Goal: Transaction & Acquisition: Purchase product/service

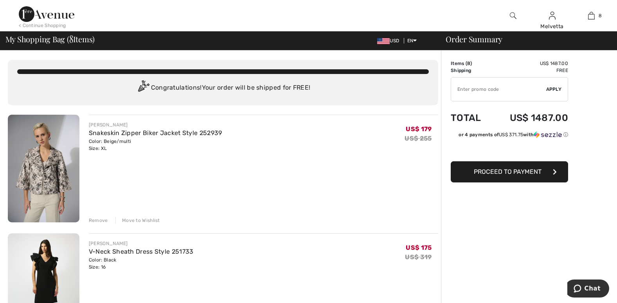
scroll to position [265, 0]
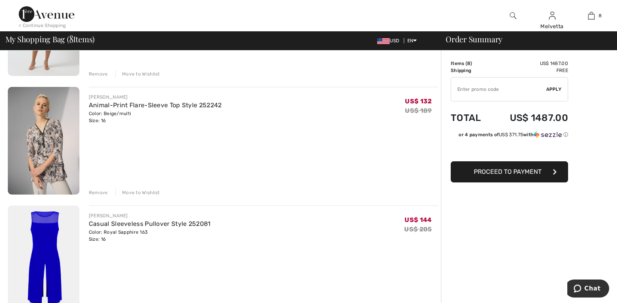
click at [98, 72] on div "Remove" at bounding box center [98, 73] width 19 height 7
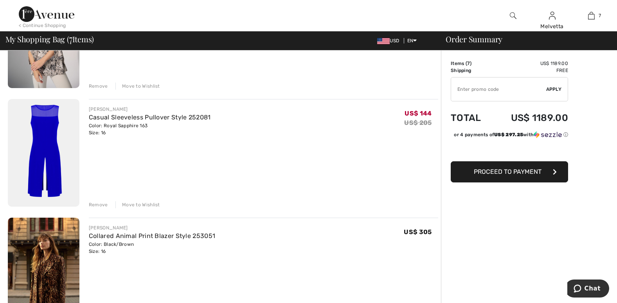
scroll to position [255, 0]
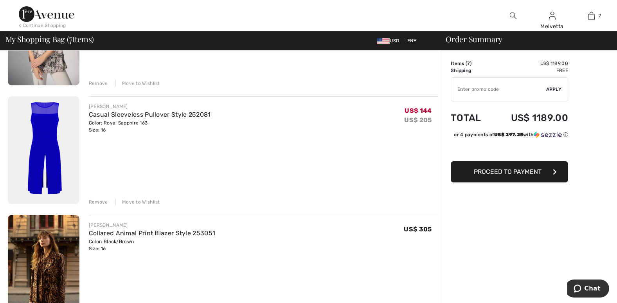
click at [101, 201] on div "Remove" at bounding box center [98, 201] width 19 height 7
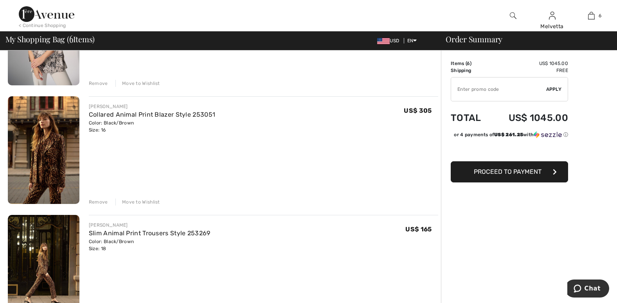
click at [101, 201] on div "Remove" at bounding box center [98, 201] width 19 height 7
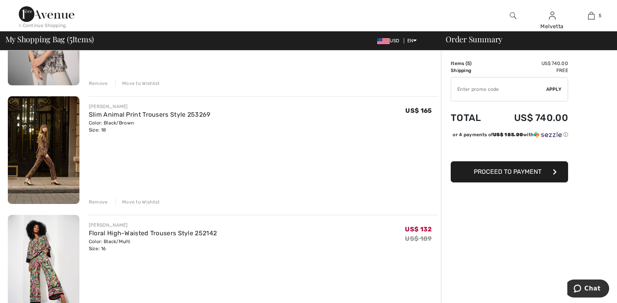
click at [99, 202] on div "Remove" at bounding box center [98, 201] width 19 height 7
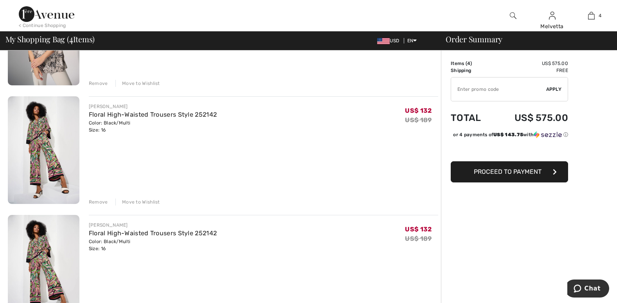
scroll to position [520, 0]
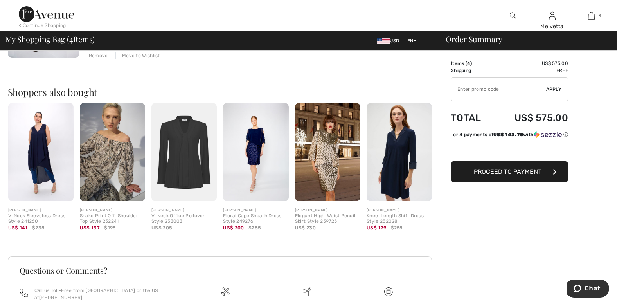
click at [177, 163] on img at bounding box center [183, 152] width 65 height 98
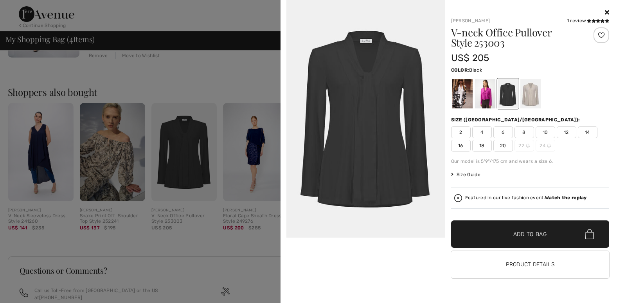
click at [607, 12] on icon at bounding box center [607, 12] width 4 height 6
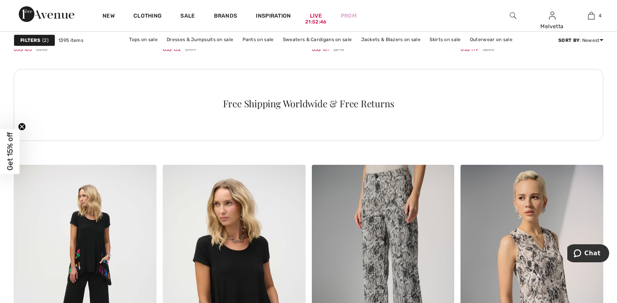
scroll to position [1324, 0]
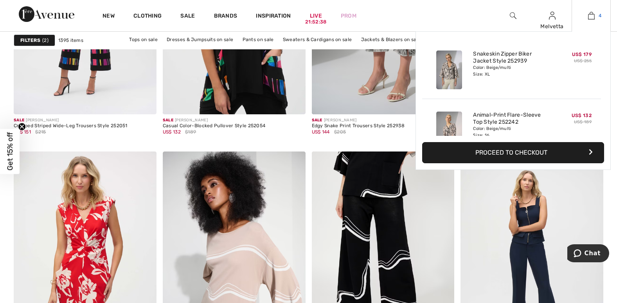
click at [591, 15] on img at bounding box center [591, 15] width 7 height 9
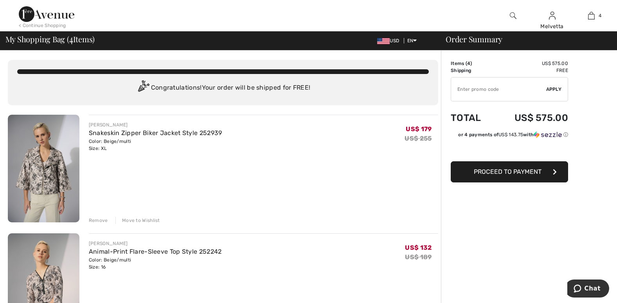
scroll to position [265, 0]
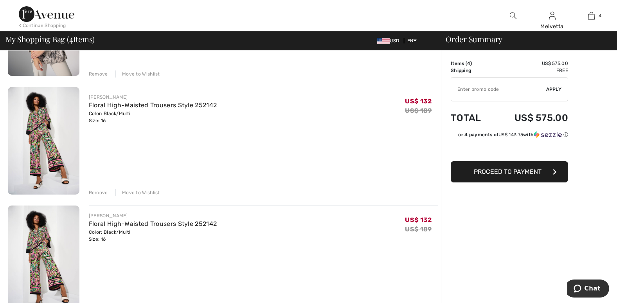
click at [95, 191] on div "Remove" at bounding box center [98, 192] width 19 height 7
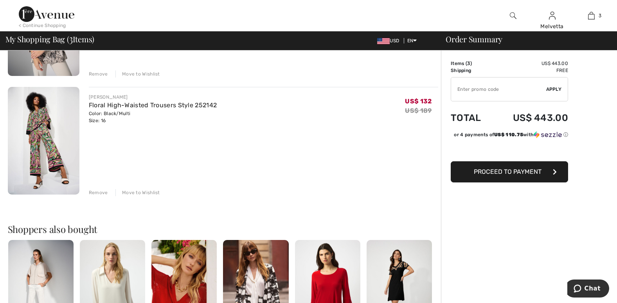
click at [49, 154] on img at bounding box center [44, 141] width 72 height 108
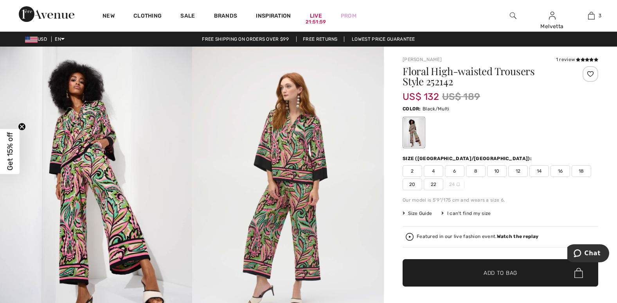
click at [410, 235] on img at bounding box center [409, 237] width 8 height 8
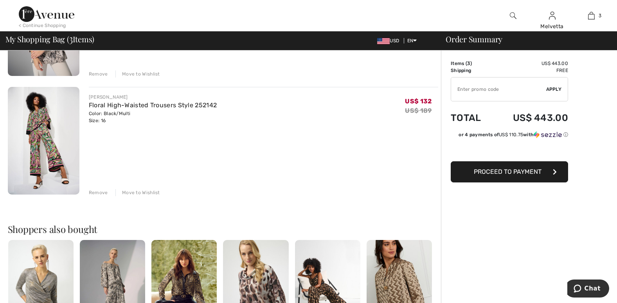
click at [97, 192] on div "Remove" at bounding box center [98, 192] width 19 height 7
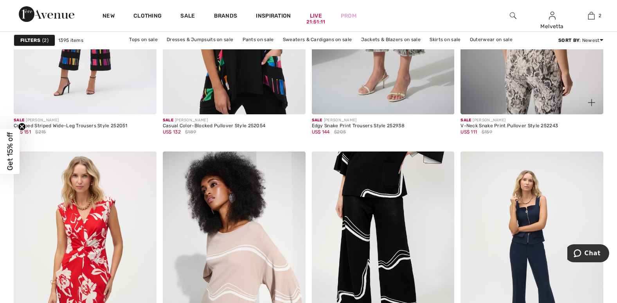
click at [500, 81] on img at bounding box center [531, 7] width 143 height 214
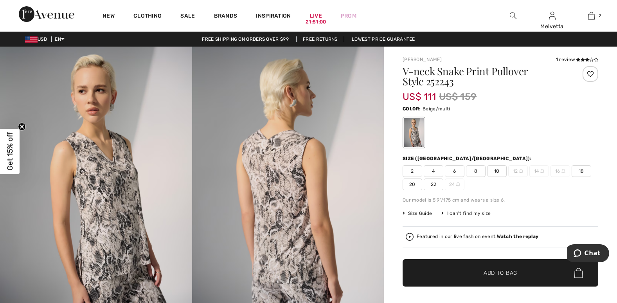
click at [423, 237] on div "Featured in our live fashion event. Watch the replay" at bounding box center [477, 236] width 122 height 5
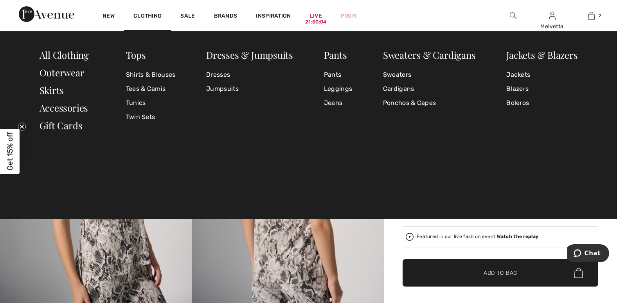
click at [422, 216] on div "Tops Shirts & Blouses Tees & Camis Tunics Twin Sets Dresses & Jumpsuits Dresses…" at bounding box center [308, 125] width 617 height 188
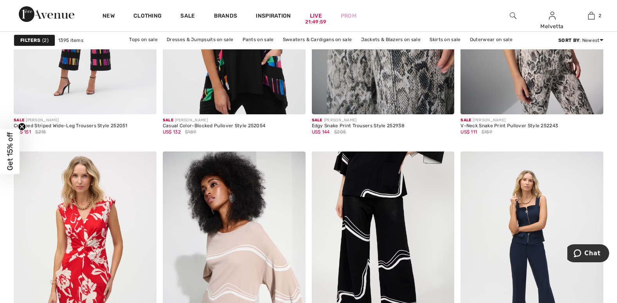
click at [406, 88] on img at bounding box center [383, 7] width 143 height 214
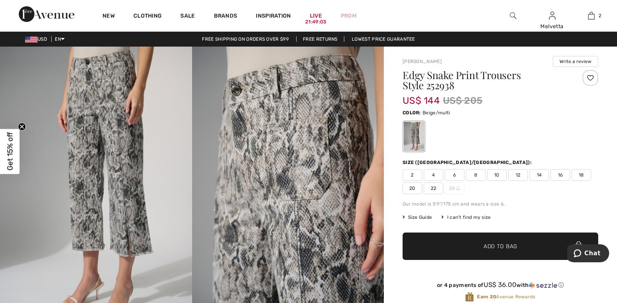
click at [580, 174] on span "18" at bounding box center [581, 175] width 20 height 12
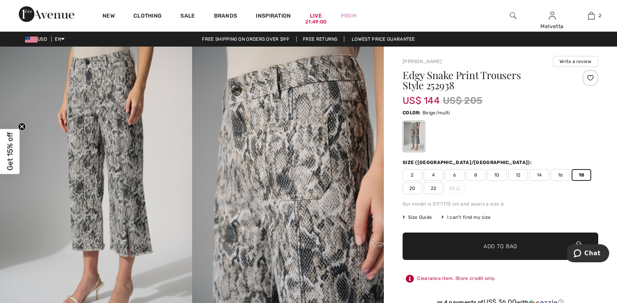
click at [514, 244] on span "Add to Bag" at bounding box center [500, 246] width 34 height 8
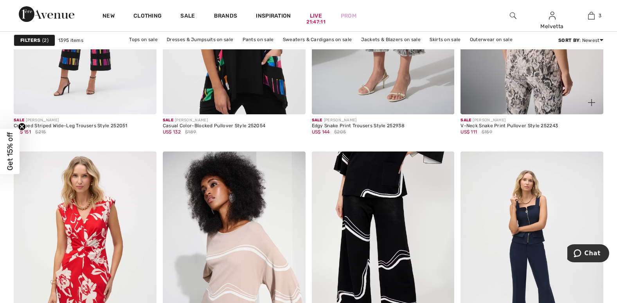
click at [508, 102] on img at bounding box center [531, 7] width 143 height 214
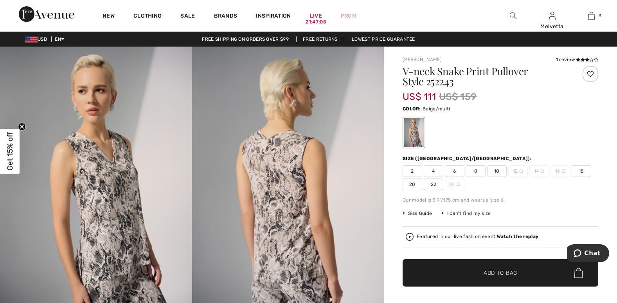
scroll to position [265, 0]
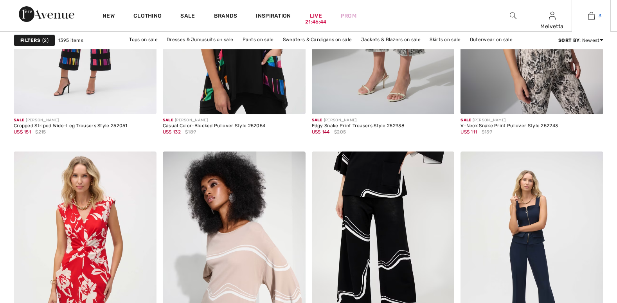
drag, startPoint x: 0, startPoint y: 0, endPoint x: 589, endPoint y: 17, distance: 588.7
click at [589, 17] on img at bounding box center [591, 15] width 7 height 9
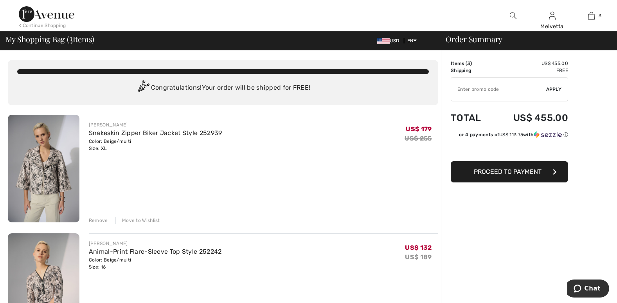
click at [29, 174] on img at bounding box center [44, 169] width 72 height 108
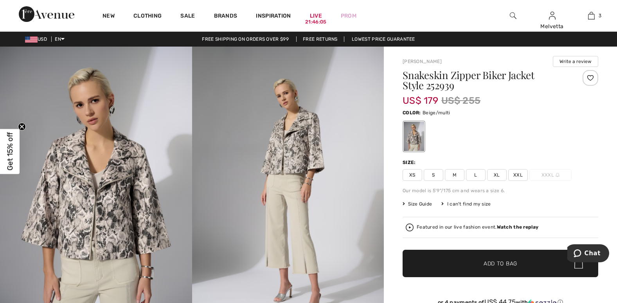
click at [104, 218] on img at bounding box center [96, 191] width 192 height 288
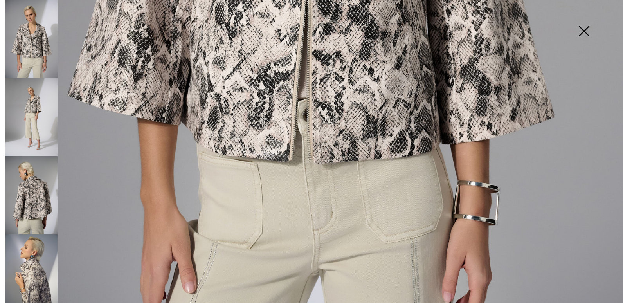
scroll to position [623, 0]
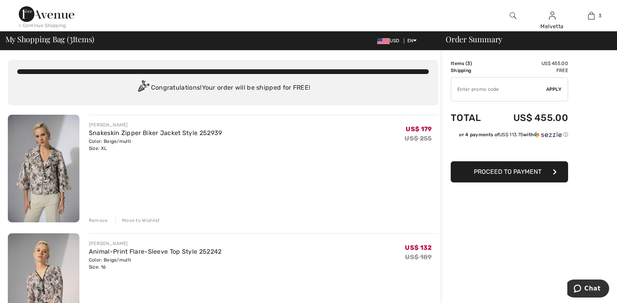
scroll to position [265, 0]
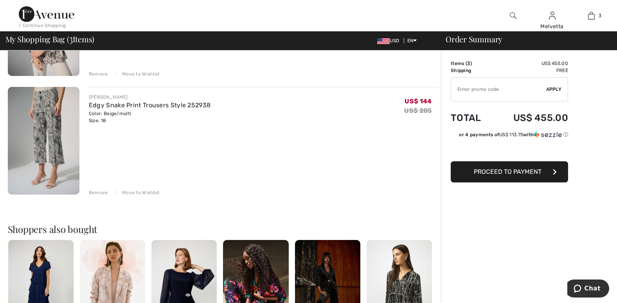
click at [52, 66] on img at bounding box center [44, 22] width 72 height 108
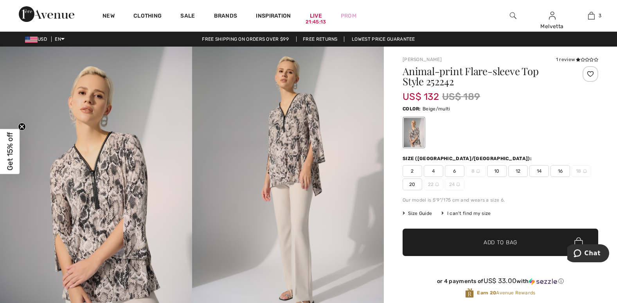
click at [596, 179] on div "2 4 6 8 10 12 14 16 18 20 22 24" at bounding box center [500, 177] width 196 height 25
drag, startPoint x: 596, startPoint y: 179, endPoint x: 392, endPoint y: 220, distance: 208.1
click at [392, 220] on div "[PERSON_NAME] 1 review 1 review Animal-print Flare-sleeve Top Style 252242 US$ …" at bounding box center [500, 291] width 233 height 489
click at [146, 268] on img at bounding box center [96, 191] width 192 height 288
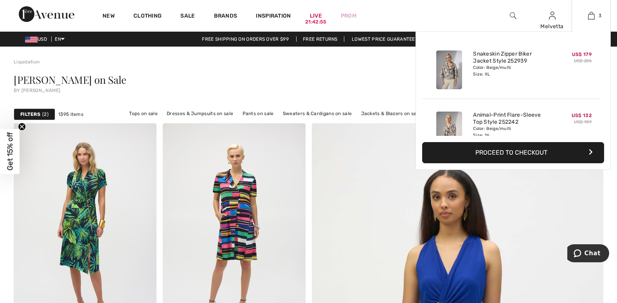
click at [446, 124] on img at bounding box center [449, 130] width 26 height 39
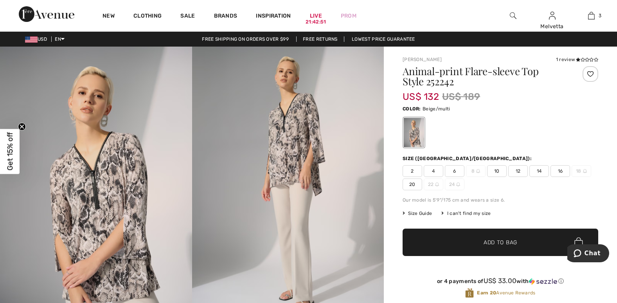
click at [277, 154] on img at bounding box center [288, 191] width 192 height 288
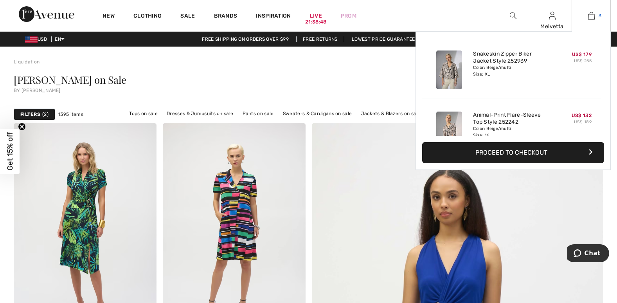
click at [589, 14] on img at bounding box center [591, 15] width 7 height 9
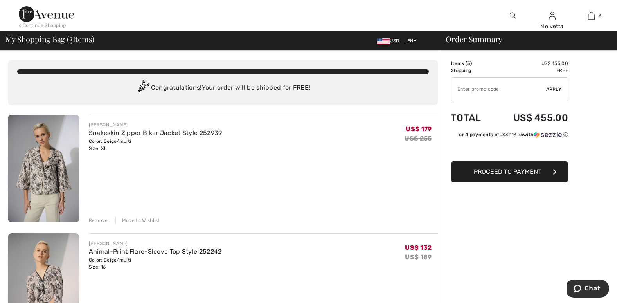
scroll to position [265, 0]
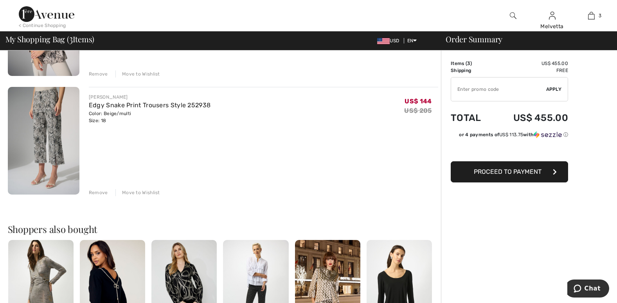
click at [55, 146] on img at bounding box center [44, 141] width 72 height 108
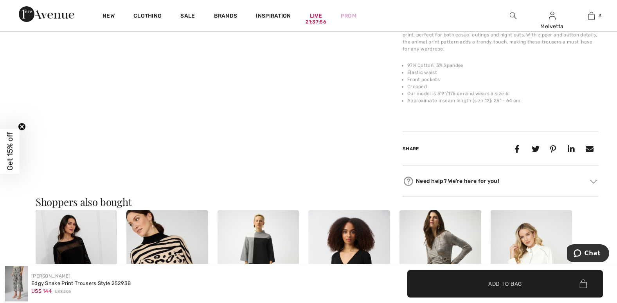
scroll to position [794, 0]
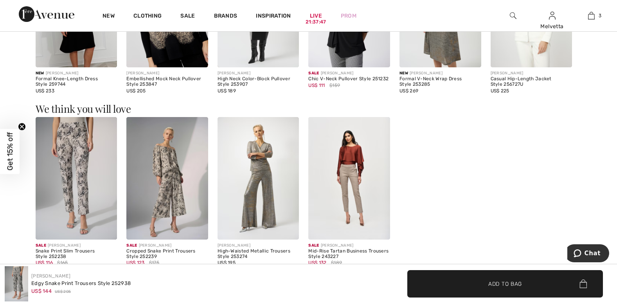
click at [156, 178] on img at bounding box center [167, 178] width 82 height 122
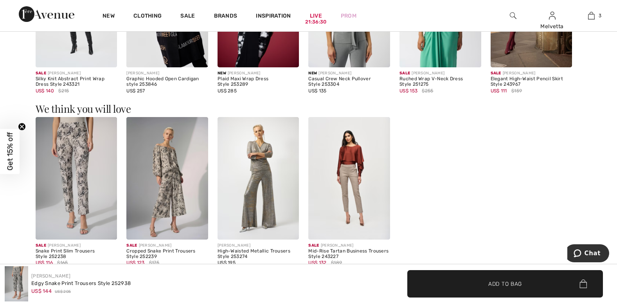
click at [81, 178] on img at bounding box center [77, 178] width 82 height 122
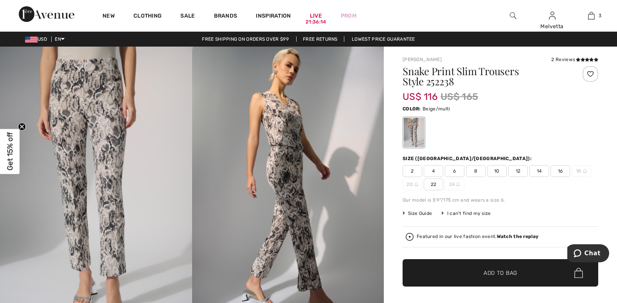
click at [410, 237] on img at bounding box center [409, 237] width 8 height 8
click at [204, 246] on img at bounding box center [288, 191] width 192 height 288
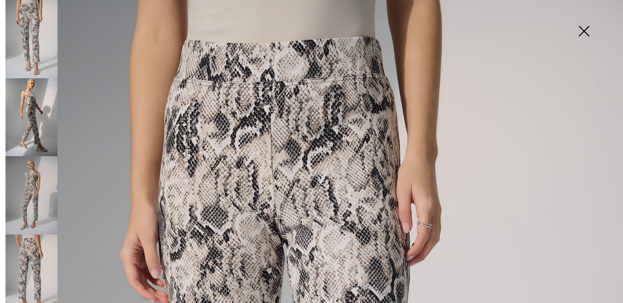
click at [581, 31] on img at bounding box center [583, 32] width 39 height 40
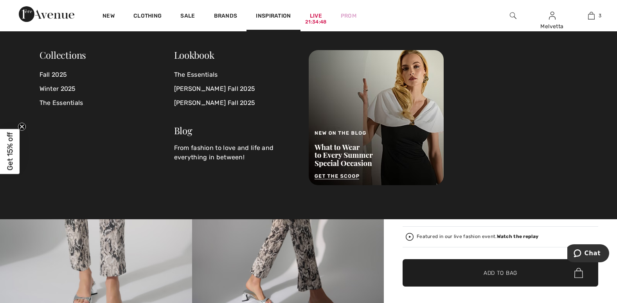
click at [32, 100] on div "Collections Fall 2025 Winter 2025 The Essentials Lookbook The Essentials Joseph…" at bounding box center [308, 125] width 617 height 188
drag, startPoint x: 32, startPoint y: 100, endPoint x: 36, endPoint y: 144, distance: 44.3
click at [36, 144] on div "Collections Fall 2025 Winter 2025 The Essentials Lookbook The Essentials Joseph…" at bounding box center [308, 117] width 547 height 135
click at [50, 73] on link "Fall 2025" at bounding box center [106, 75] width 135 height 14
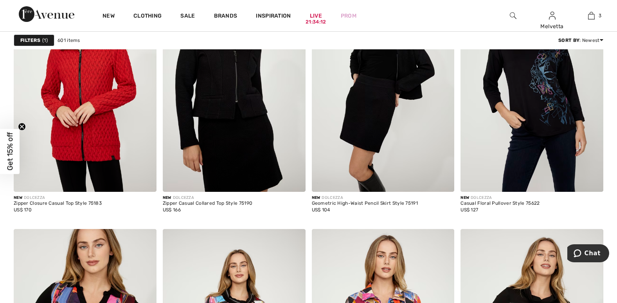
scroll to position [3441, 0]
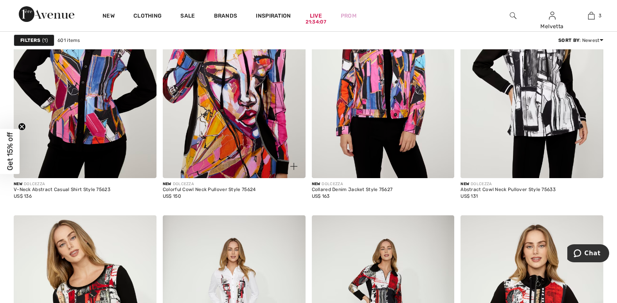
click at [231, 122] on img at bounding box center [234, 71] width 143 height 214
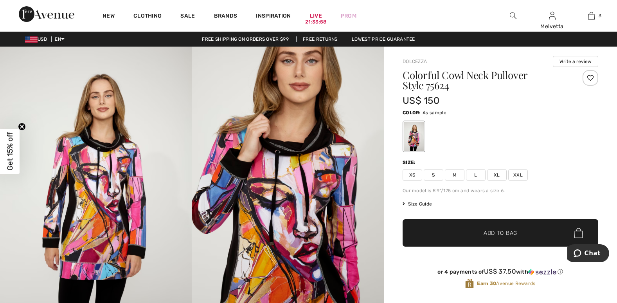
click at [309, 250] on img at bounding box center [288, 191] width 192 height 288
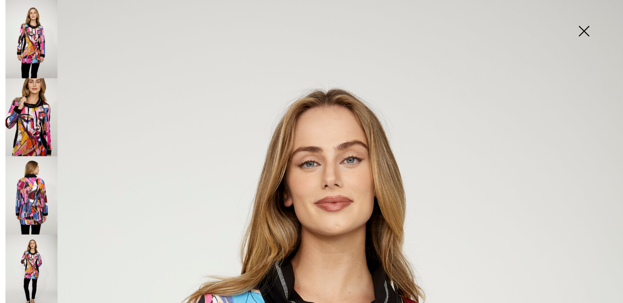
click at [31, 196] on img at bounding box center [31, 195] width 52 height 78
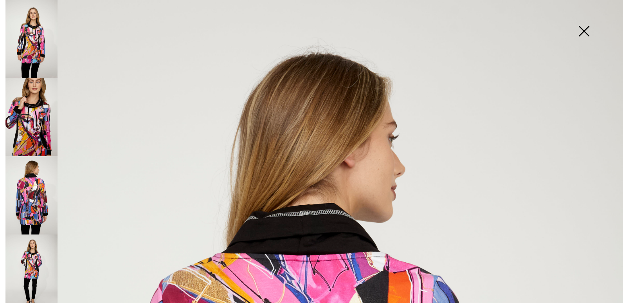
scroll to position [265, 0]
